Goal: Task Accomplishment & Management: Use online tool/utility

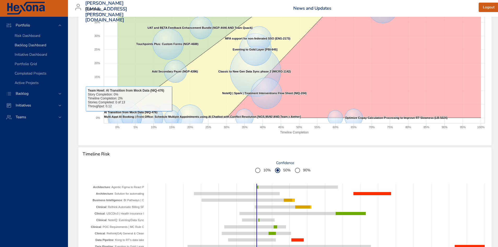
scroll to position [261, 0]
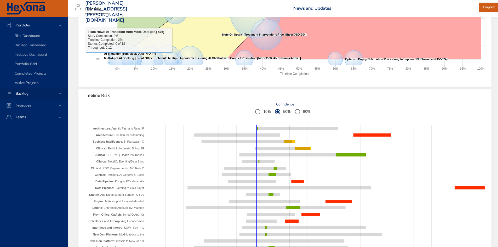
click at [58, 94] on icon at bounding box center [59, 93] width 5 height 5
click at [41, 46] on div "Backlog Details" at bounding box center [39, 47] width 49 height 5
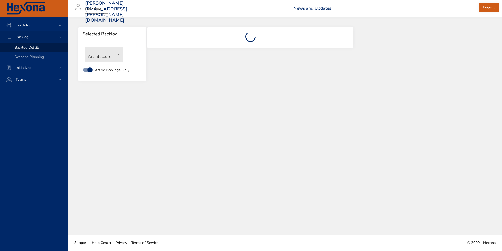
click at [116, 55] on body "Portfolio Backlog Backlog Details Scenario Planning Initiatives Teams [PERSON_N…" at bounding box center [251, 125] width 502 height 251
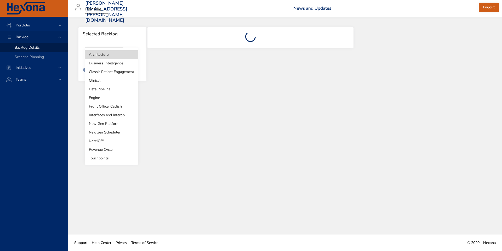
click at [112, 81] on li "Clinical" at bounding box center [112, 80] width 54 height 9
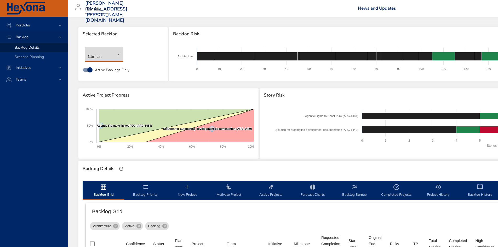
type input "*"
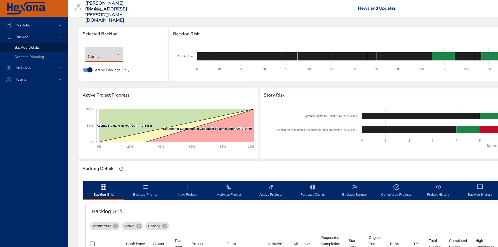
type input "*"
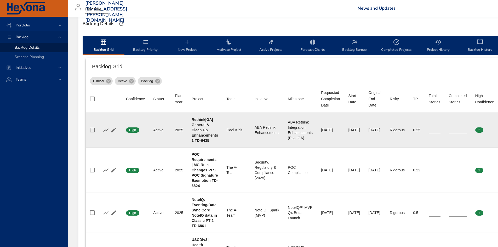
scroll to position [157, 0]
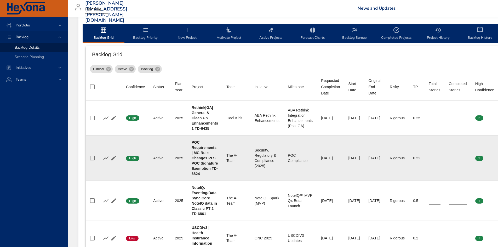
click at [467, 156] on input "*" at bounding box center [458, 158] width 18 height 8
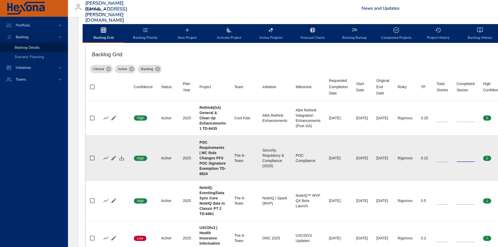
type input "*"
click at [475, 157] on input "*" at bounding box center [466, 158] width 18 height 8
click at [124, 156] on icon "button" at bounding box center [121, 158] width 6 height 6
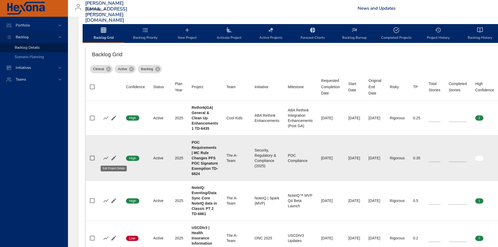
click at [114, 160] on icon "button" at bounding box center [114, 158] width 6 height 6
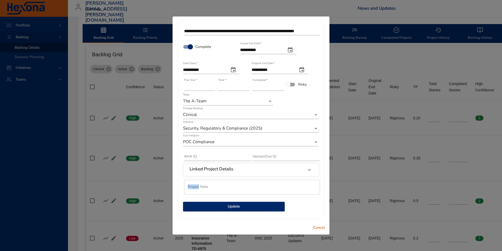
click at [240, 206] on span "Update" at bounding box center [233, 206] width 93 height 7
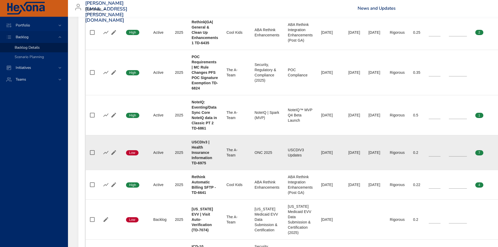
scroll to position [235, 0]
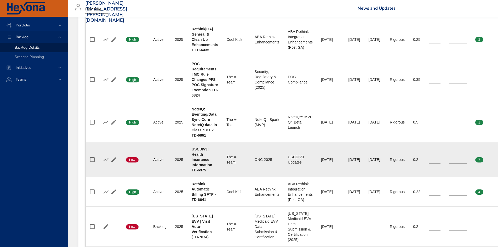
click at [467, 157] on input "*" at bounding box center [458, 160] width 18 height 8
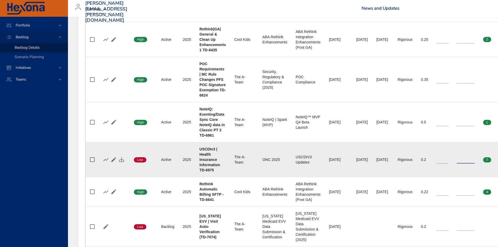
click at [475, 158] on input "*" at bounding box center [466, 160] width 18 height 8
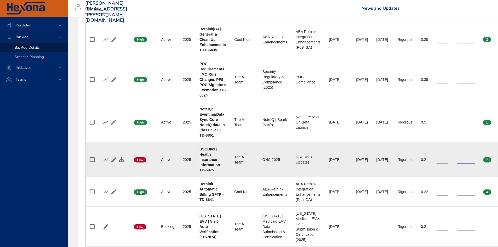
type input "*"
click at [475, 158] on input "*" at bounding box center [466, 160] width 18 height 8
click at [119, 162] on icon "button" at bounding box center [121, 159] width 6 height 6
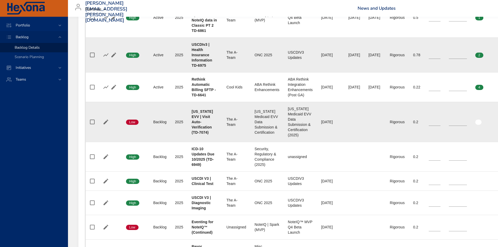
scroll to position [392, 0]
